Goal: Task Accomplishment & Management: Use online tool/utility

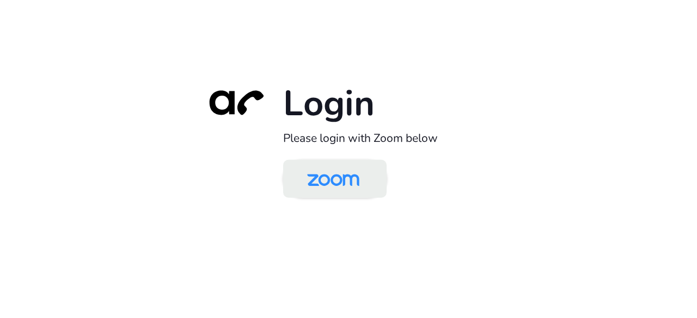
click at [345, 188] on img at bounding box center [333, 179] width 75 height 35
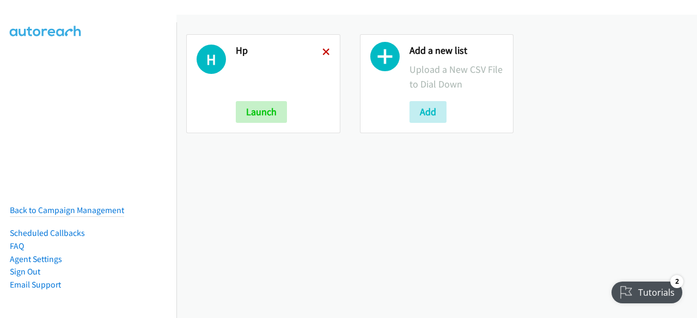
click at [322, 52] on icon at bounding box center [326, 53] width 8 height 8
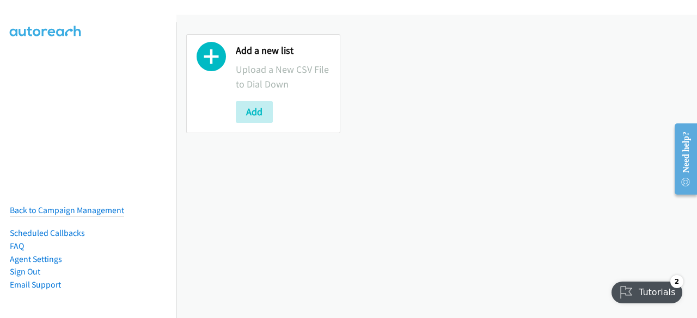
drag, startPoint x: 48, startPoint y: 111, endPoint x: 58, endPoint y: 111, distance: 9.8
click at [48, 111] on nav "Back to Campaign Management Scheduled Callbacks FAQ Agent Settings Sign Out Com…" at bounding box center [88, 181] width 177 height 318
click at [255, 114] on button "Add" at bounding box center [254, 112] width 37 height 22
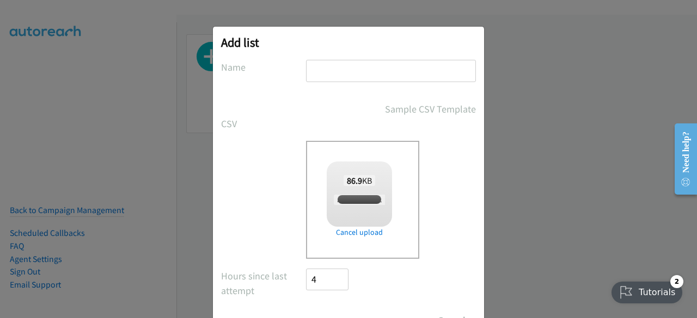
checkbox input "true"
click at [339, 73] on input "text" at bounding box center [391, 71] width 170 height 22
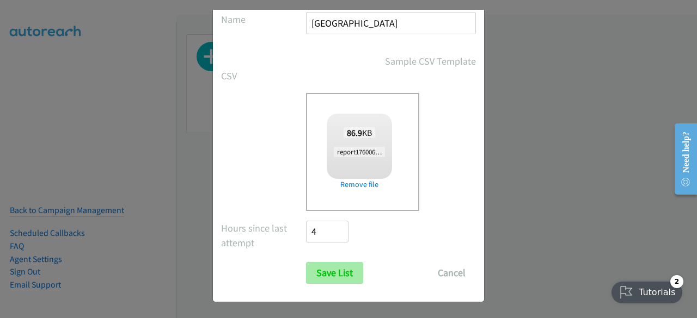
type input "korea"
click at [323, 277] on input "Save List" at bounding box center [334, 273] width 57 height 22
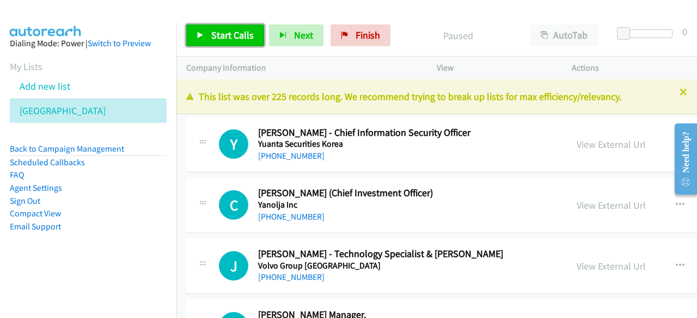
click at [217, 35] on span "Start Calls" at bounding box center [232, 35] width 42 height 13
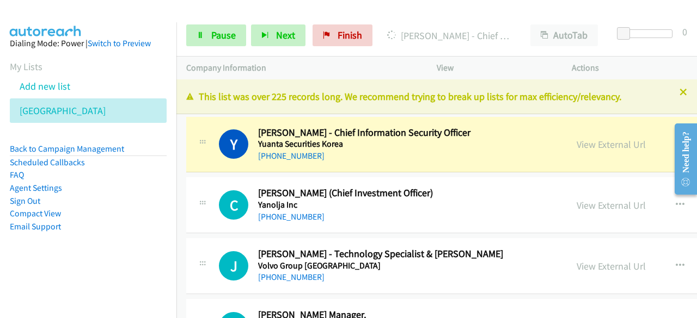
click at [56, 279] on aside "Dialing Mode: Power | Switch to Preview My Lists Add new list Korea Back to Cam…" at bounding box center [88, 152] width 176 height 260
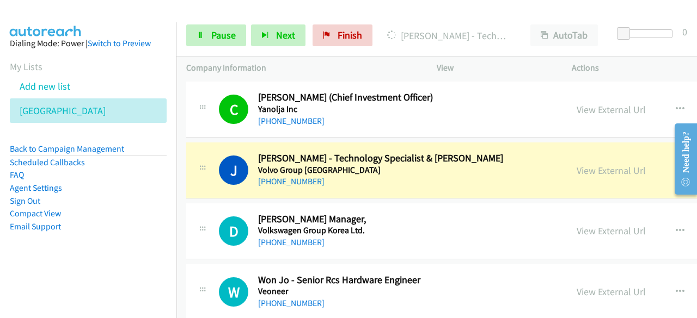
scroll to position [109, 0]
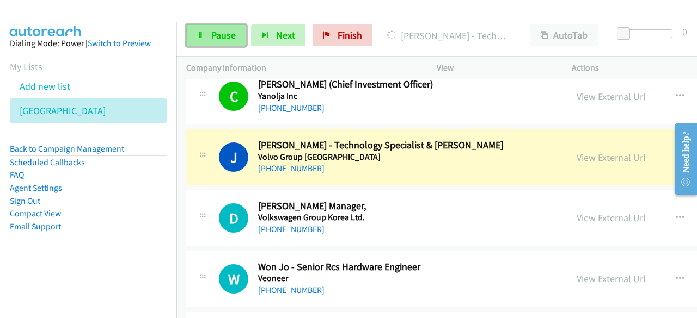
click at [213, 33] on span "Pause" at bounding box center [223, 35] width 24 height 13
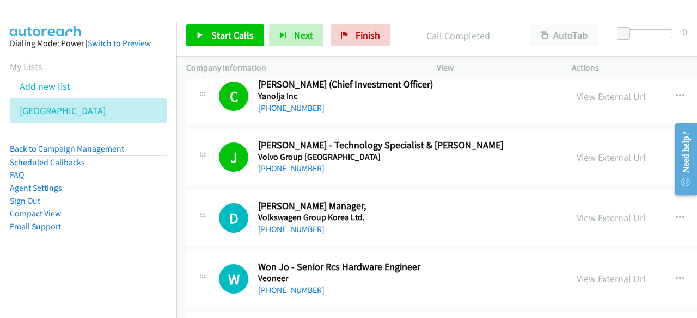
drag, startPoint x: 76, startPoint y: 286, endPoint x: 259, endPoint y: 247, distance: 187.1
click at [77, 285] on nav "Dialing Mode: Power | Switch to Preview My Lists Add new list Korea Back to Cam…" at bounding box center [88, 181] width 177 height 318
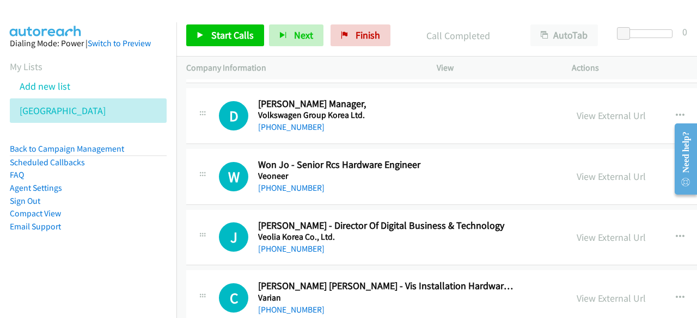
scroll to position [218, 0]
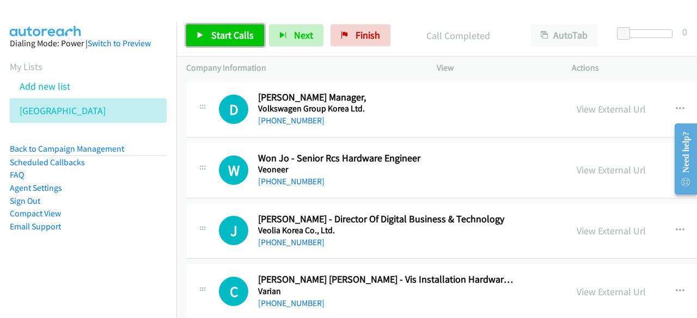
click at [222, 39] on span "Start Calls" at bounding box center [232, 35] width 42 height 13
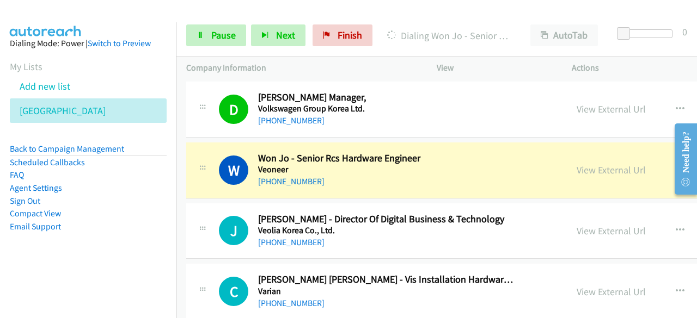
drag, startPoint x: 68, startPoint y: 285, endPoint x: 77, endPoint y: 279, distance: 11.0
click at [69, 284] on nav "Dialing Mode: Power | Switch to Preview My Lists Add new list Korea Back to Cam…" at bounding box center [88, 181] width 177 height 318
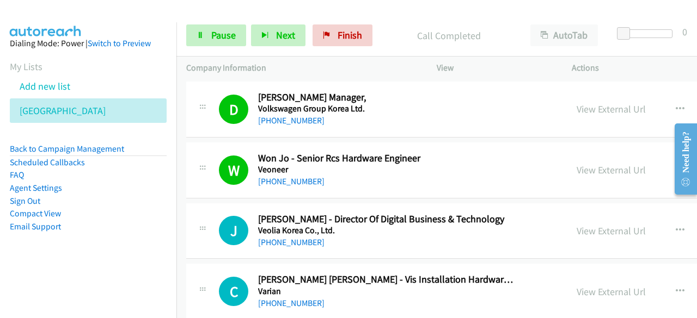
drag, startPoint x: 53, startPoint y: 267, endPoint x: 101, endPoint y: 253, distance: 49.6
click at [53, 267] on aside "Dialing Mode: Power | Switch to Preview My Lists Add new list Korea Back to Cam…" at bounding box center [88, 152] width 176 height 260
click at [57, 274] on aside "Dialing Mode: Power | Switch to Preview My Lists Add new list Korea Back to Cam…" at bounding box center [88, 152] width 176 height 260
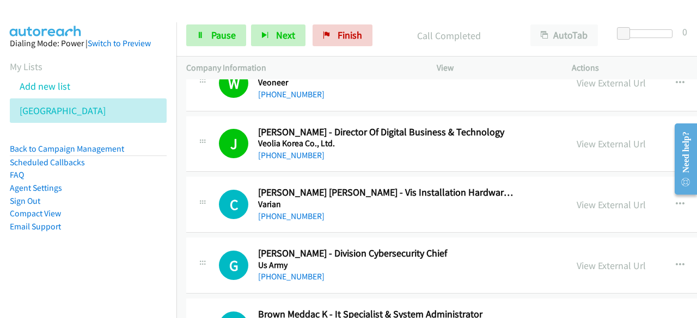
scroll to position [327, 0]
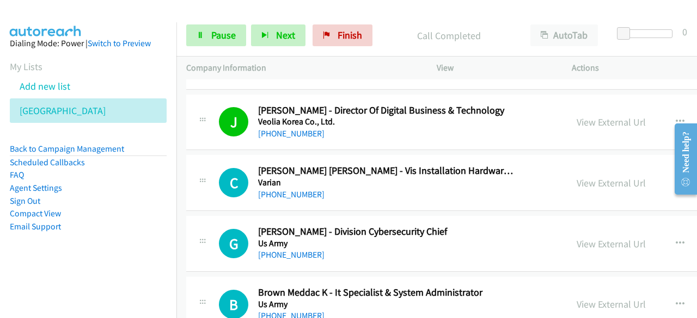
drag, startPoint x: 66, startPoint y: 269, endPoint x: 177, endPoint y: 266, distance: 111.1
click at [66, 269] on aside "Dialing Mode: Power | Switch to Preview My Lists Add new list Korea Back to Cam…" at bounding box center [88, 152] width 176 height 260
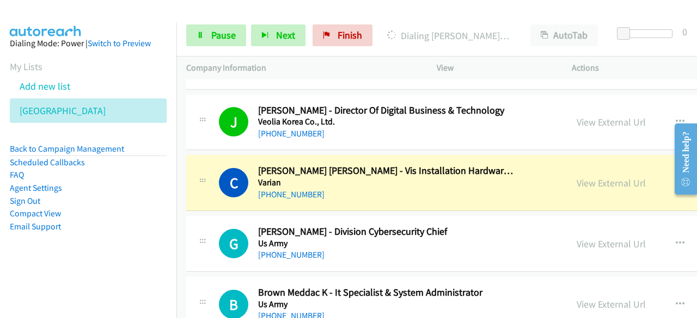
scroll to position [381, 0]
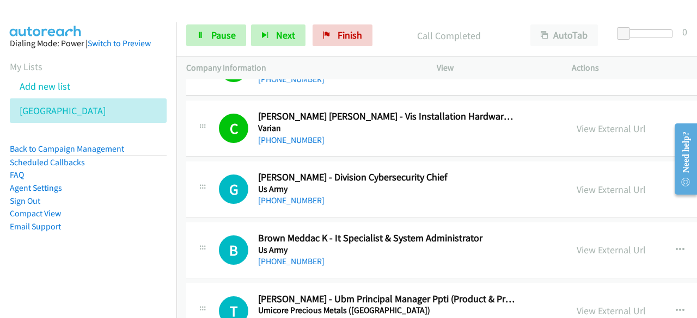
drag, startPoint x: 49, startPoint y: 279, endPoint x: 62, endPoint y: 268, distance: 17.0
click at [54, 274] on aside "Dialing Mode: Power | Switch to Preview My Lists Add new list Korea Back to Cam…" at bounding box center [88, 152] width 176 height 260
click at [56, 277] on aside "Dialing Mode: Power | Switch to Preview My Lists Add new list Korea Back to Cam…" at bounding box center [88, 152] width 176 height 260
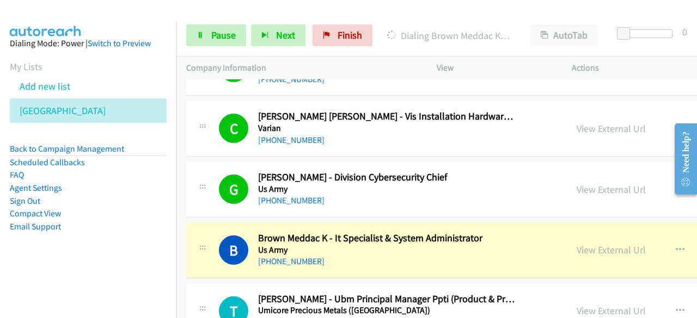
click at [75, 280] on aside "Dialing Mode: Power | Switch to Preview My Lists Add new list Korea Back to Cam…" at bounding box center [88, 152] width 176 height 260
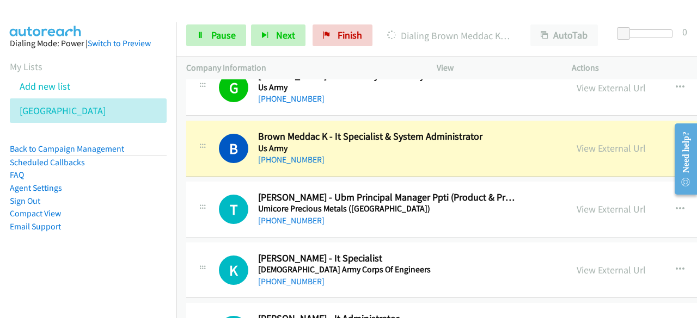
scroll to position [490, 0]
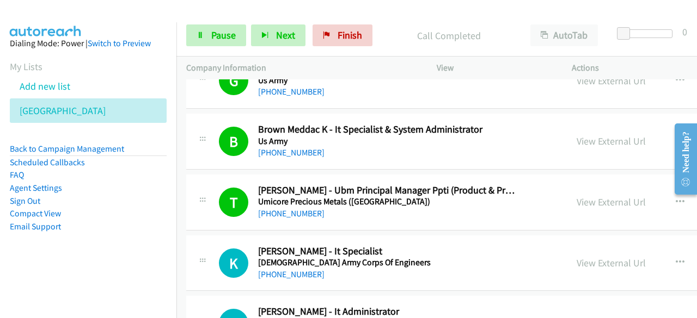
click at [28, 264] on aside "Dialing Mode: Power | Switch to Preview My Lists Add new list Korea Back to Cam…" at bounding box center [88, 152] width 176 height 260
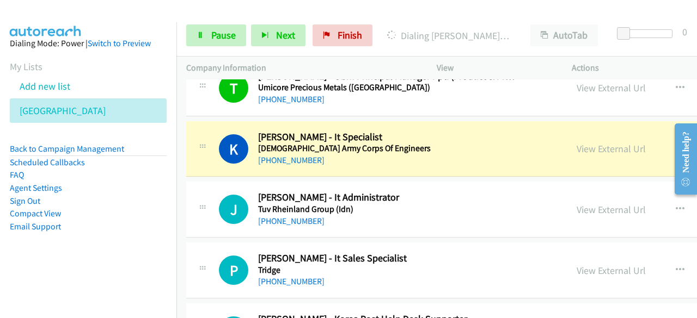
scroll to position [653, 0]
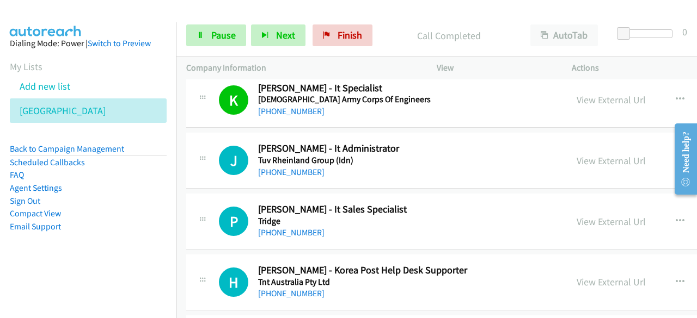
click at [46, 279] on aside "Dialing Mode: Power | Switch to Preview My Lists Add new list Korea Back to Cam…" at bounding box center [88, 152] width 176 height 260
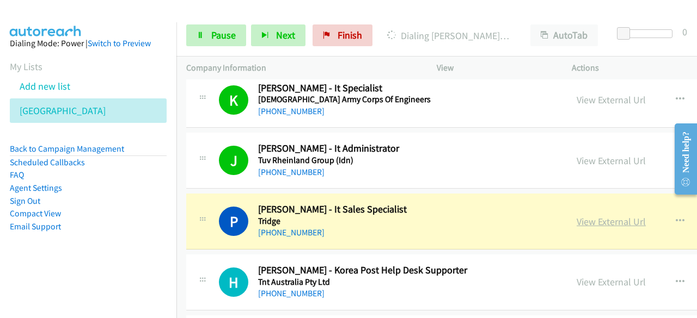
click at [578, 217] on link "View External Url" at bounding box center [611, 222] width 69 height 13
click at [207, 34] on link "Pause" at bounding box center [216, 35] width 60 height 22
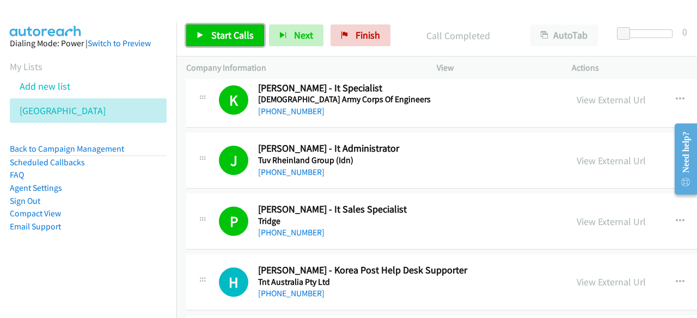
click at [234, 33] on span "Start Calls" at bounding box center [232, 35] width 42 height 13
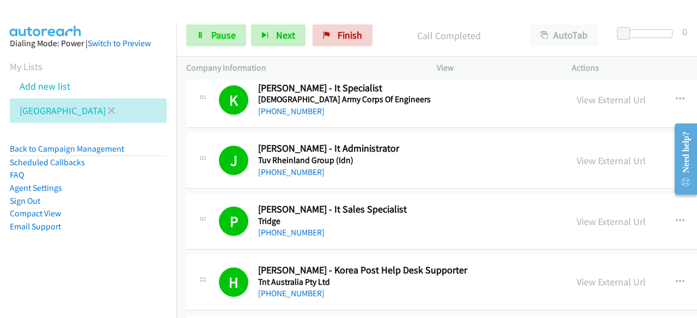
drag, startPoint x: 52, startPoint y: 276, endPoint x: 135, endPoint y: 116, distance: 180.2
click at [53, 275] on aside "Dialing Mode: Power | Switch to Preview My Lists Add new list Korea Back to Cam…" at bounding box center [88, 152] width 176 height 260
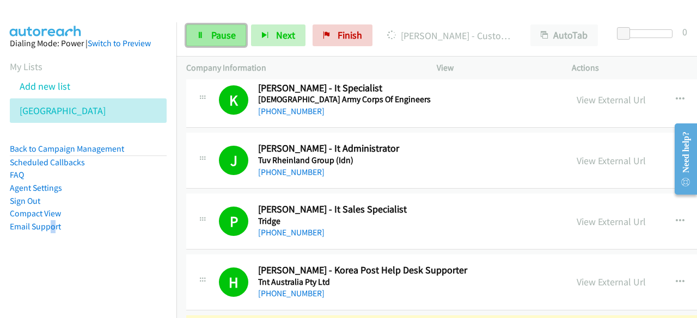
click at [205, 30] on link "Pause" at bounding box center [216, 35] width 60 height 22
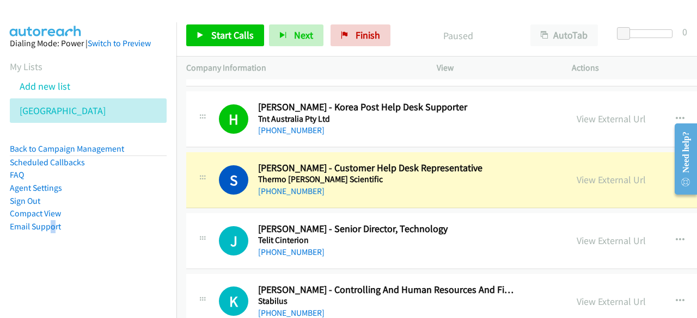
scroll to position [871, 0]
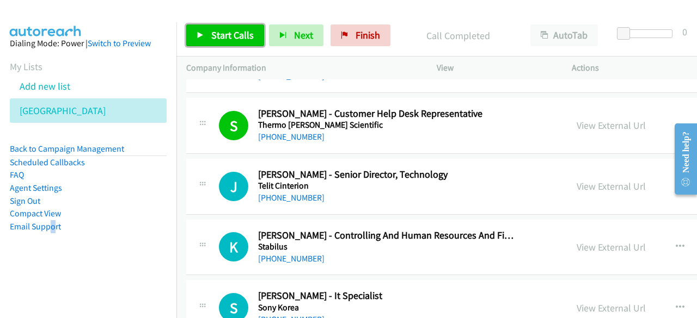
click at [219, 38] on span "Start Calls" at bounding box center [232, 35] width 42 height 13
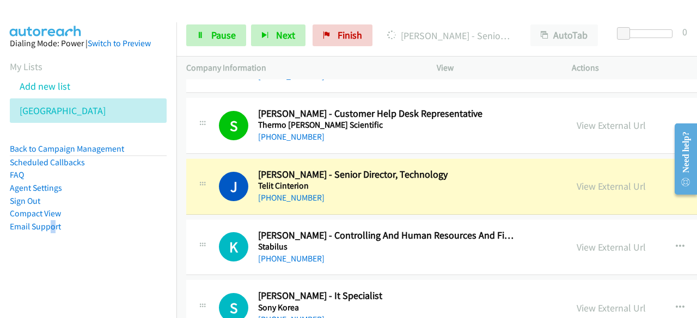
drag, startPoint x: 70, startPoint y: 274, endPoint x: 81, endPoint y: 271, distance: 11.9
click at [70, 274] on aside "Dialing Mode: Power | Switch to Preview My Lists Add new list Korea Back to Cam…" at bounding box center [88, 152] width 176 height 260
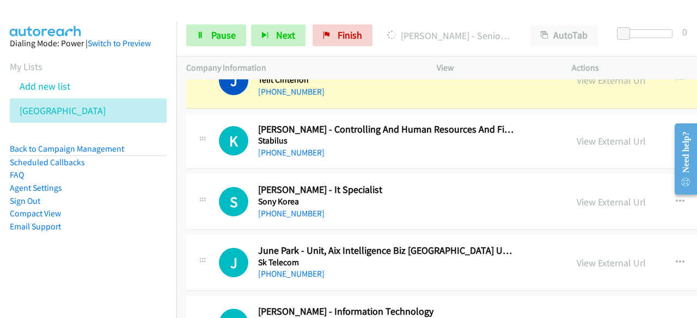
scroll to position [980, 0]
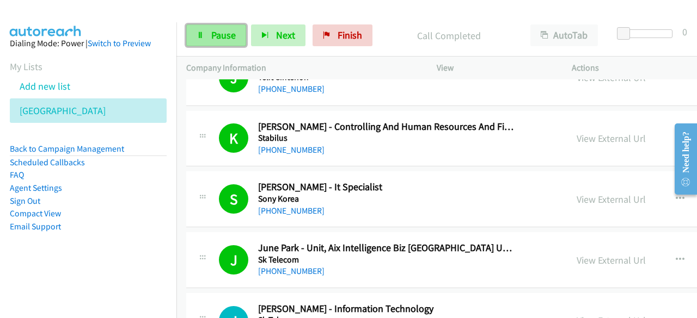
click at [222, 33] on span "Pause" at bounding box center [223, 35] width 24 height 13
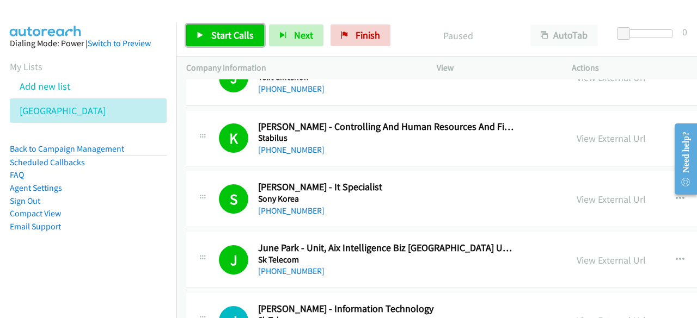
click at [222, 33] on span "Start Calls" at bounding box center [232, 35] width 42 height 13
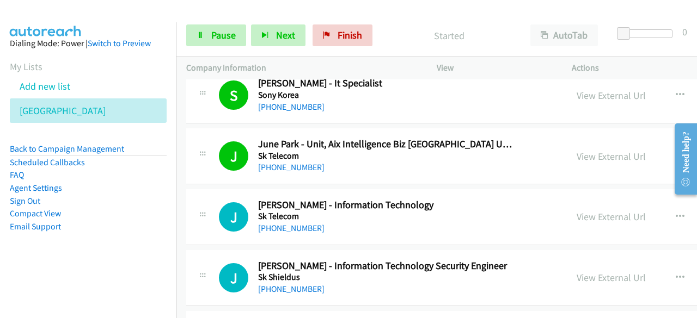
scroll to position [1089, 0]
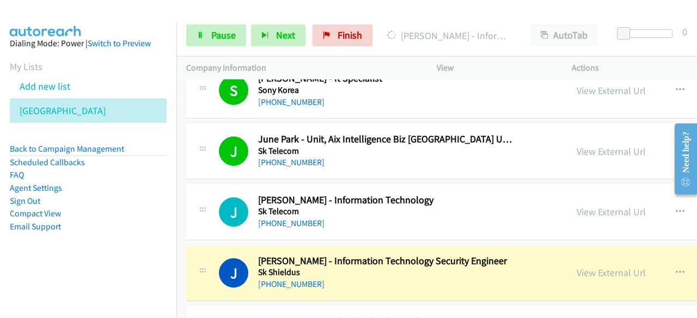
drag, startPoint x: 66, startPoint y: 284, endPoint x: 88, endPoint y: 274, distance: 24.4
click at [66, 284] on nav "Dialing Mode: Power | Switch to Preview My Lists Add new list Korea Back to Cam…" at bounding box center [88, 181] width 177 height 318
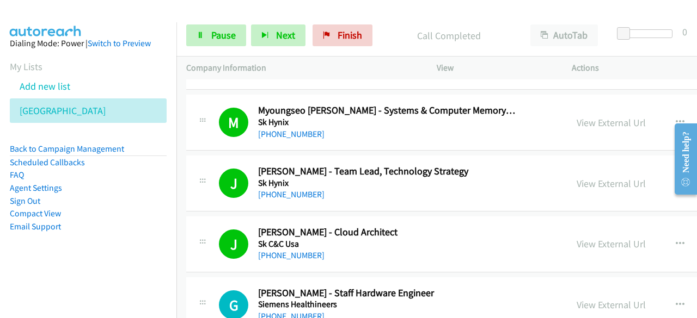
scroll to position [1143, 0]
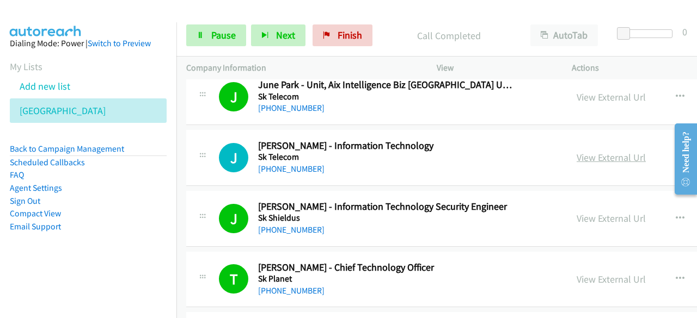
click at [580, 157] on link "View External Url" at bounding box center [611, 157] width 69 height 13
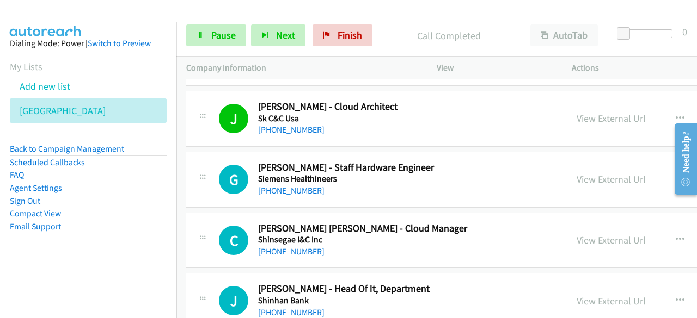
scroll to position [1470, 0]
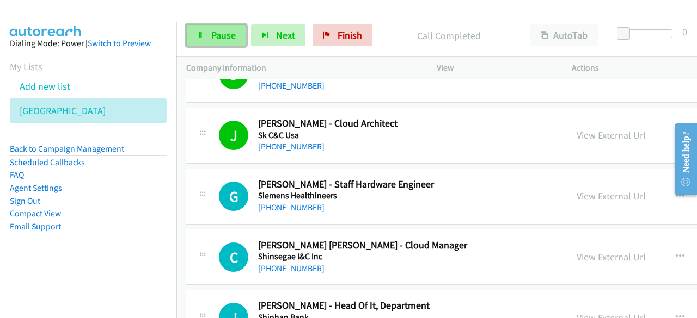
click at [226, 36] on span "Pause" at bounding box center [223, 35] width 24 height 13
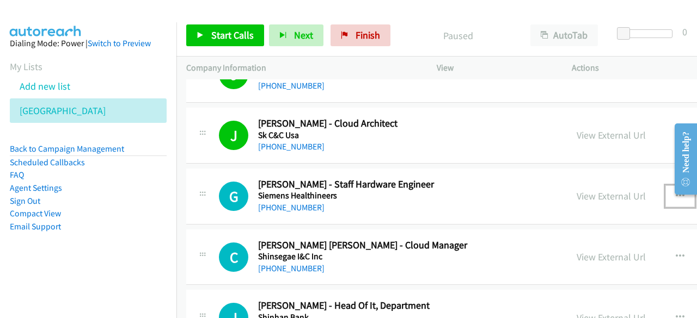
click at [676, 192] on icon "button" at bounding box center [680, 196] width 9 height 9
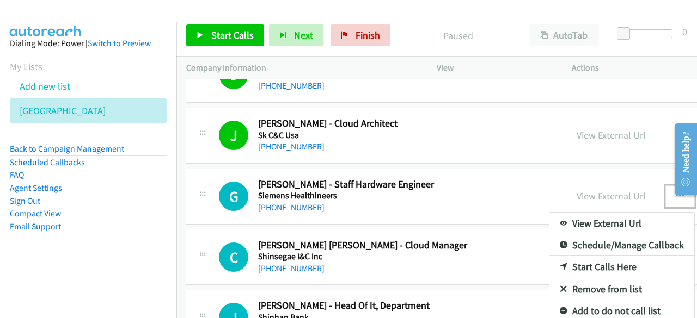
click at [589, 263] on link "Start Calls Here" at bounding box center [621, 267] width 145 height 22
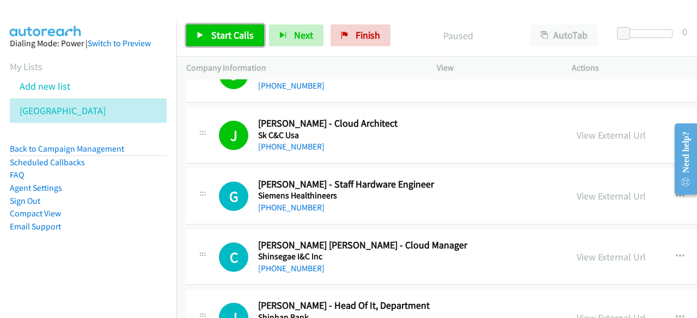
click at [227, 37] on span "Start Calls" at bounding box center [232, 35] width 42 height 13
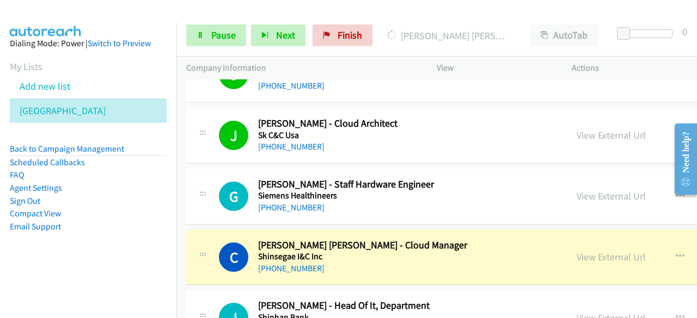
drag, startPoint x: 22, startPoint y: 273, endPoint x: 155, endPoint y: 247, distance: 135.8
click at [22, 273] on aside "Dialing Mode: Power | Switch to Preview My Lists Add new list Korea Back to Cam…" at bounding box center [88, 152] width 176 height 260
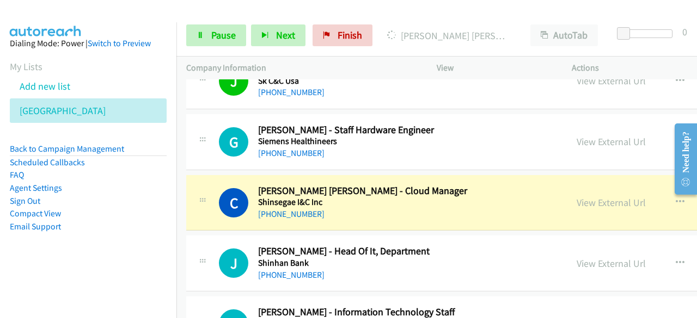
scroll to position [1579, 0]
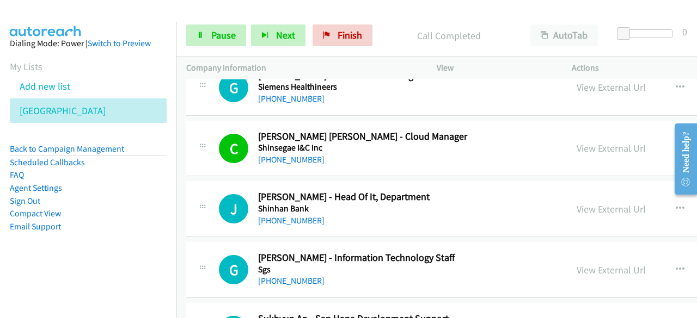
click at [77, 272] on aside "Dialing Mode: Power | Switch to Preview My Lists Add new list Korea Back to Cam…" at bounding box center [88, 152] width 176 height 260
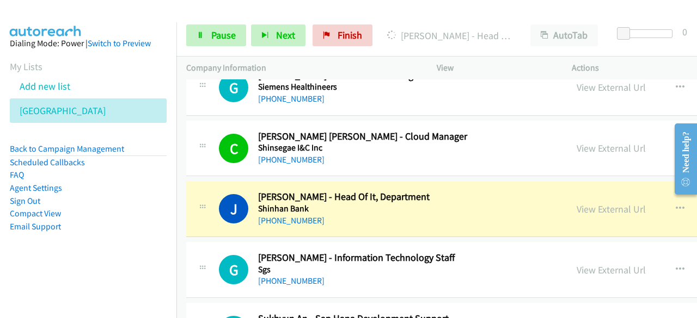
click at [93, 275] on aside "Dialing Mode: Power | Switch to Preview My Lists Add new list Korea Back to Cam…" at bounding box center [88, 152] width 176 height 260
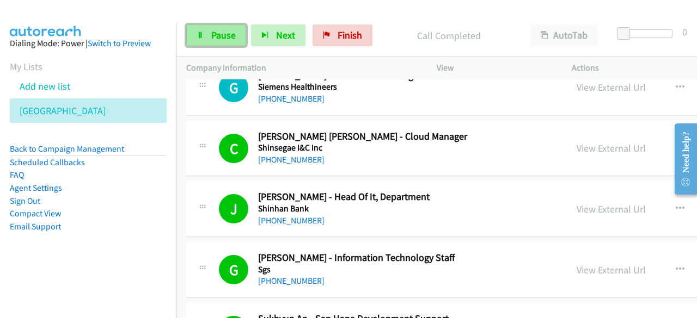
click at [226, 42] on link "Pause" at bounding box center [216, 35] width 60 height 22
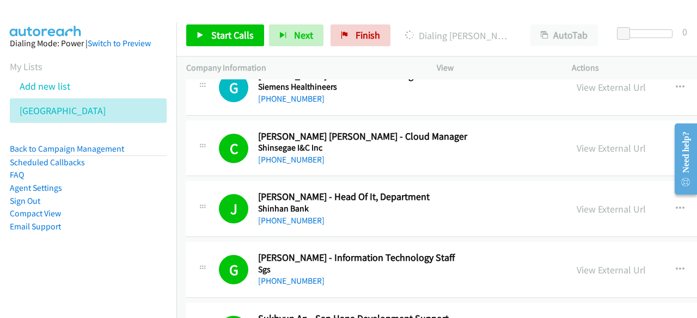
click at [63, 271] on aside "Dialing Mode: Power | Switch to Preview My Lists Add new list Korea Back to Cam…" at bounding box center [88, 152] width 176 height 260
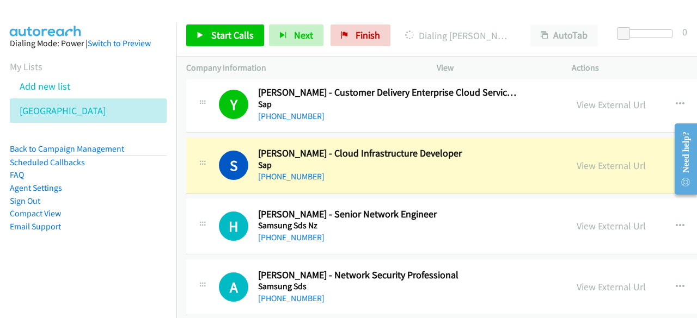
scroll to position [2069, 0]
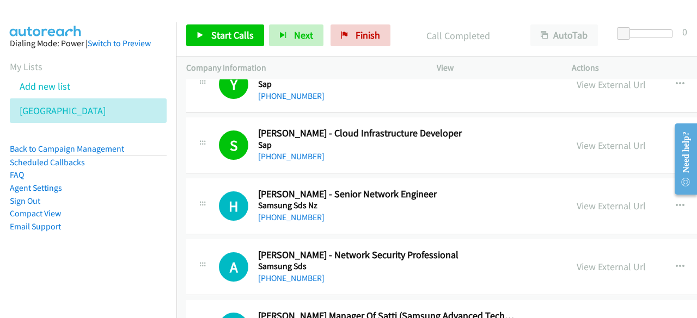
drag, startPoint x: 56, startPoint y: 278, endPoint x: 165, endPoint y: 214, distance: 127.1
click at [58, 278] on aside "Dialing Mode: Power | Switch to Preview My Lists Add new list Korea Back to Cam…" at bounding box center [88, 152] width 176 height 260
click at [216, 32] on span "Start Calls" at bounding box center [232, 35] width 42 height 13
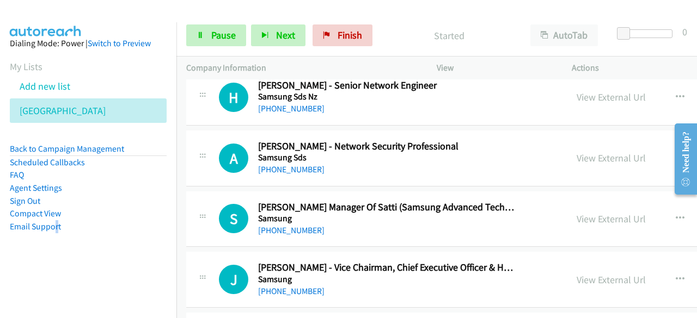
scroll to position [2123, 0]
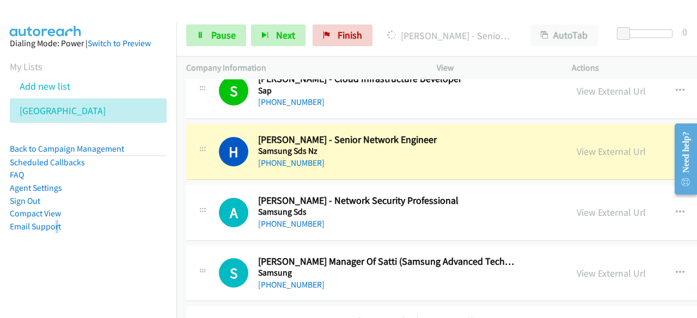
drag, startPoint x: 31, startPoint y: 268, endPoint x: 50, endPoint y: 261, distance: 20.1
click at [31, 268] on aside "Dialing Mode: Power | Switch to Preview My Lists Add new list Korea Back to Cam…" at bounding box center [88, 152] width 176 height 260
drag, startPoint x: 65, startPoint y: 277, endPoint x: 344, endPoint y: 171, distance: 297.6
click at [65, 277] on aside "Dialing Mode: Power | Switch to Preview My Lists Add new list Korea Back to Cam…" at bounding box center [88, 152] width 176 height 260
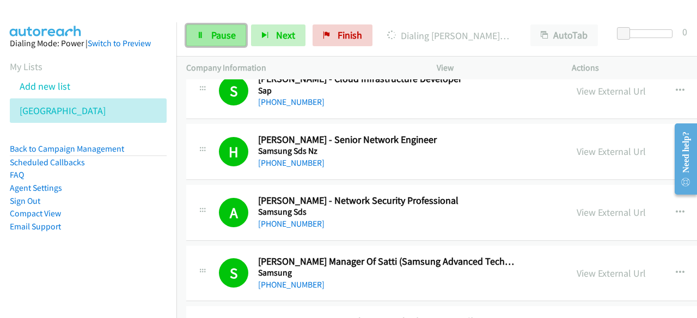
click at [211, 38] on span "Pause" at bounding box center [223, 35] width 24 height 13
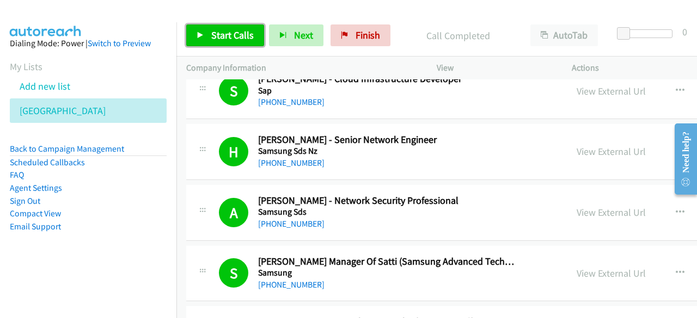
click at [241, 39] on span "Start Calls" at bounding box center [232, 35] width 42 height 13
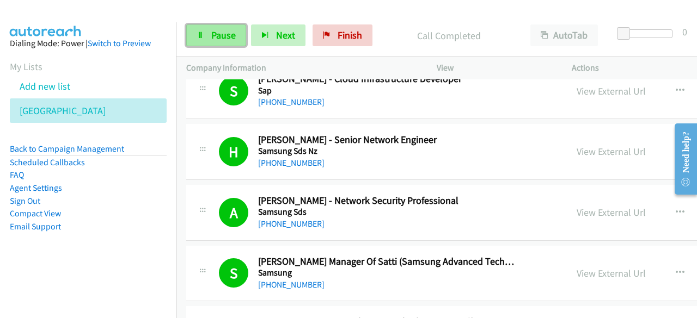
click at [209, 40] on link "Pause" at bounding box center [216, 35] width 60 height 22
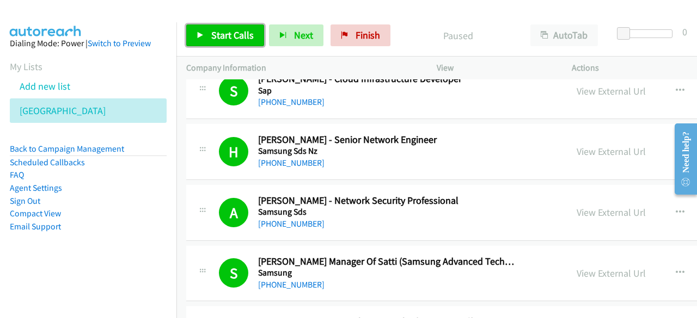
click at [216, 42] on link "Start Calls" at bounding box center [225, 35] width 78 height 22
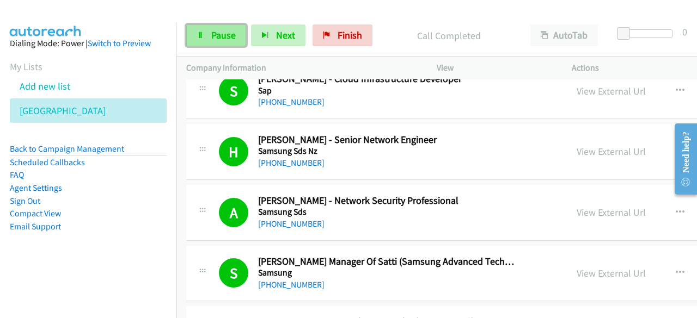
click at [226, 33] on span "Pause" at bounding box center [223, 35] width 24 height 13
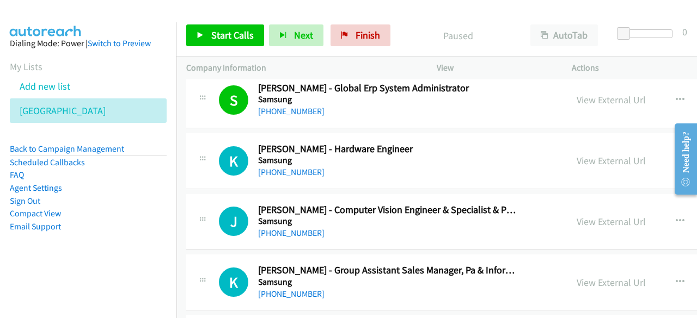
scroll to position [3212, 0]
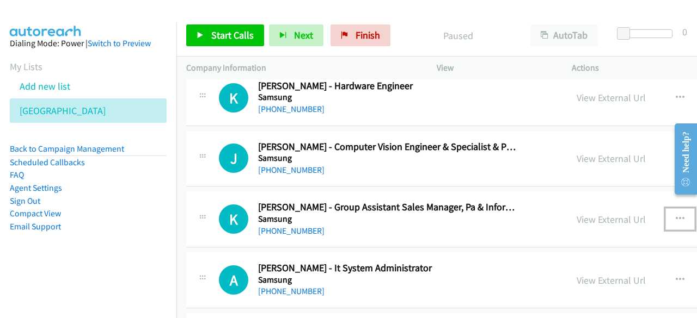
click at [676, 215] on icon "button" at bounding box center [680, 219] width 9 height 9
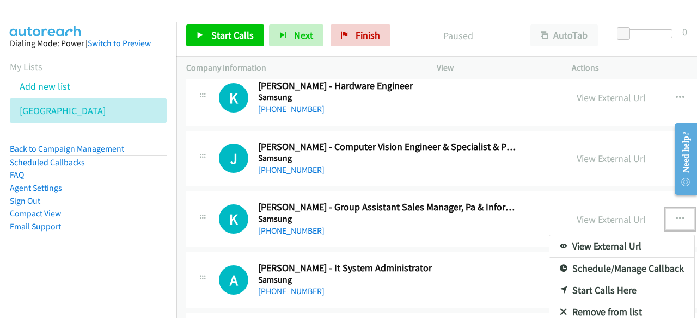
click at [587, 280] on link "Start Calls Here" at bounding box center [621, 291] width 145 height 22
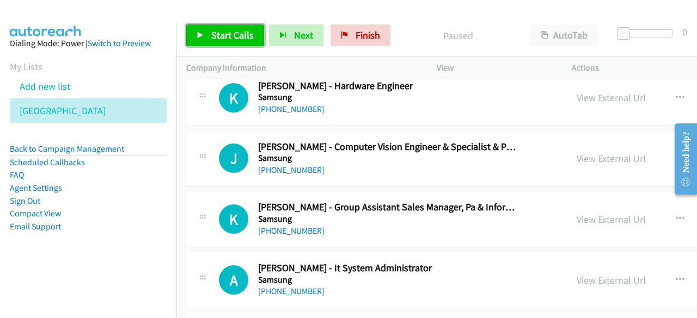
click at [219, 40] on span "Start Calls" at bounding box center [232, 35] width 42 height 13
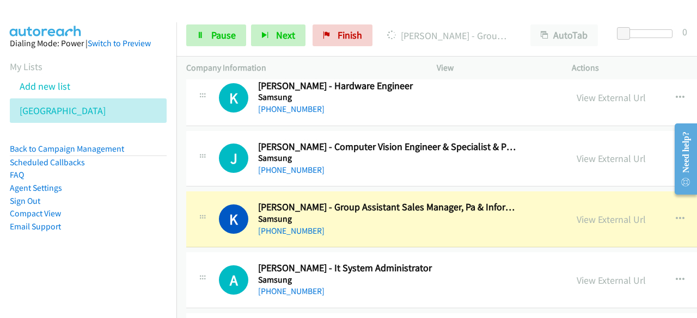
drag, startPoint x: 51, startPoint y: 269, endPoint x: 57, endPoint y: 266, distance: 6.8
click at [51, 269] on aside "Dialing Mode: Power | Switch to Preview My Lists Add new list Korea Back to Cam…" at bounding box center [88, 152] width 176 height 260
click at [78, 261] on aside "Dialing Mode: Power | Switch to Preview My Lists Add new list Korea Back to Cam…" at bounding box center [88, 152] width 176 height 260
drag, startPoint x: 213, startPoint y: 33, endPoint x: 296, endPoint y: 139, distance: 134.2
click at [213, 33] on span "Pause" at bounding box center [223, 35] width 24 height 13
